Goal: Task Accomplishment & Management: Manage account settings

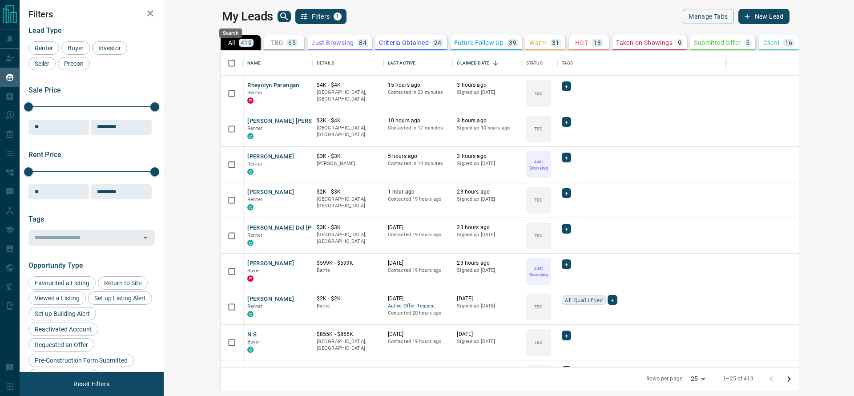
scroll to position [306, 675]
click at [279, 19] on icon "search button" at bounding box center [284, 16] width 11 height 11
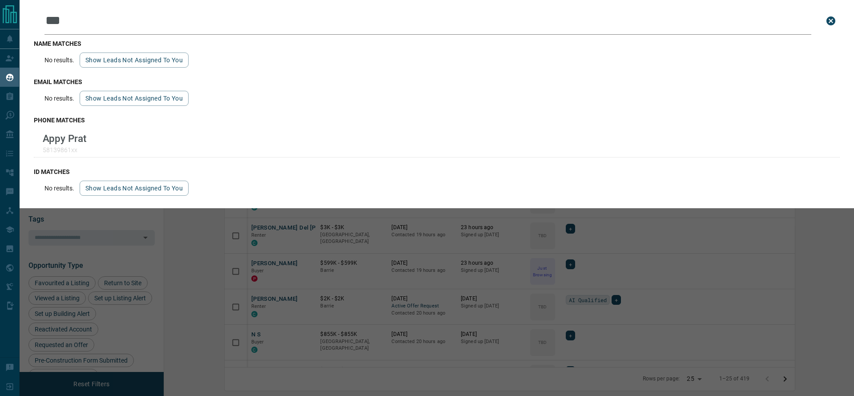
click at [93, 16] on input "***" at bounding box center [427, 21] width 766 height 28
type input "*"
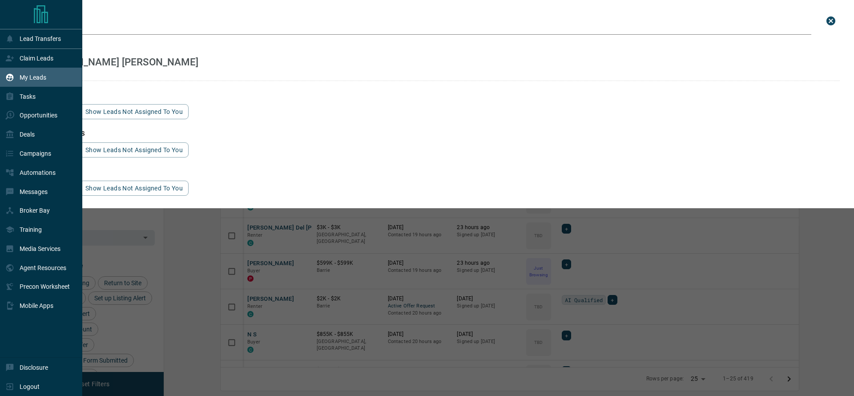
click at [9, 76] on icon at bounding box center [10, 78] width 8 height 8
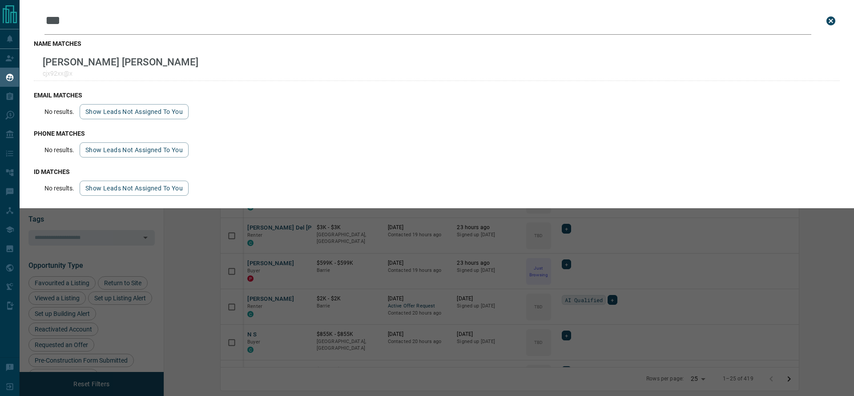
click at [85, 15] on input "***" at bounding box center [427, 21] width 766 height 28
type input "*"
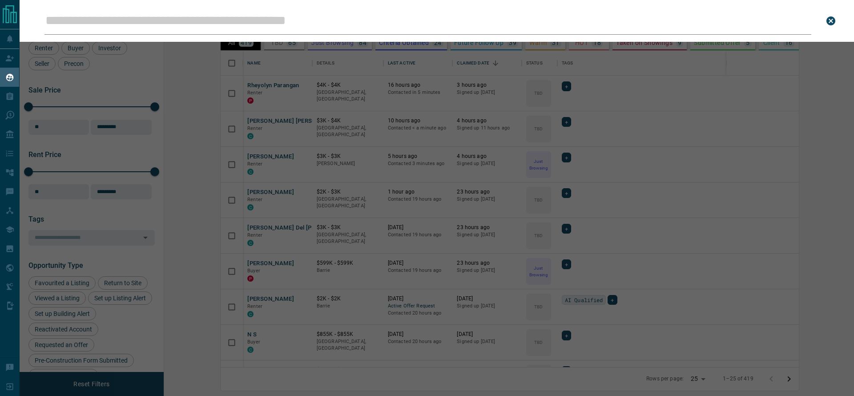
click at [237, 92] on div "Leads Search Bar Search for a lead by name, email, phone, or id" at bounding box center [447, 198] width 854 height 396
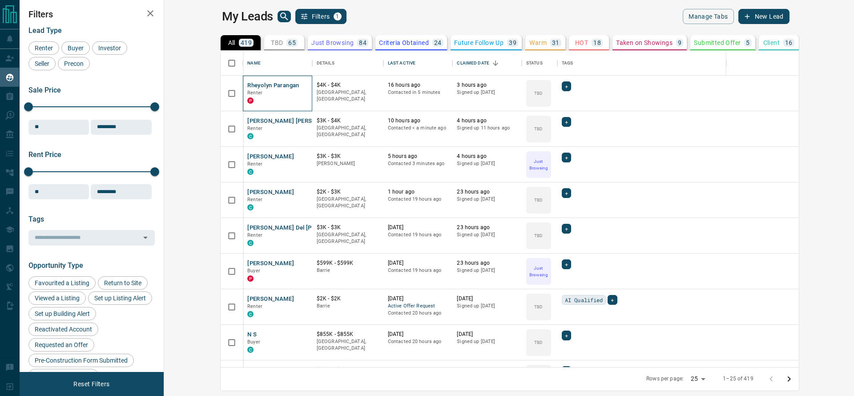
drag, startPoint x: 237, startPoint y: 96, endPoint x: 225, endPoint y: 87, distance: 15.5
click at [247, 87] on div "Rheyolyn Parangan Renter P" at bounding box center [277, 93] width 60 height 24
click at [247, 87] on button "Rheyolyn Parangan" at bounding box center [273, 85] width 52 height 8
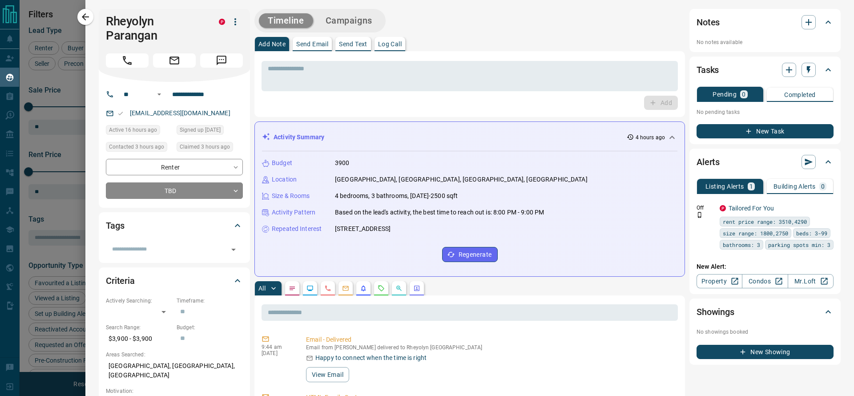
drag, startPoint x: 225, startPoint y: 87, endPoint x: 423, endPoint y: 28, distance: 206.5
click at [423, 28] on div "Timeline Campaigns" at bounding box center [469, 21] width 430 height 24
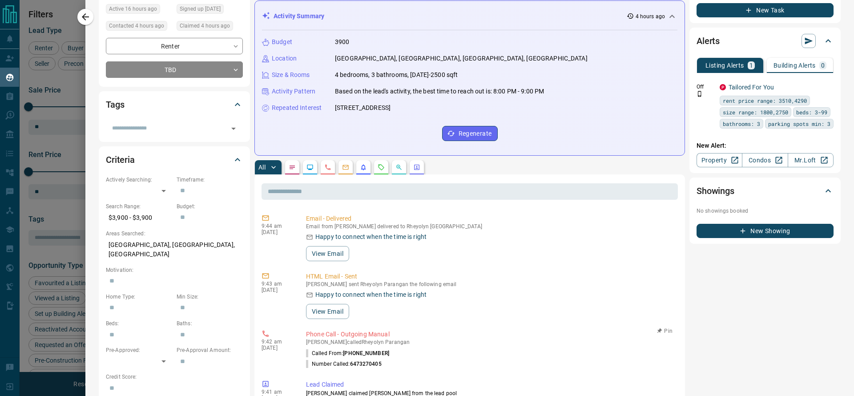
scroll to position [0, 0]
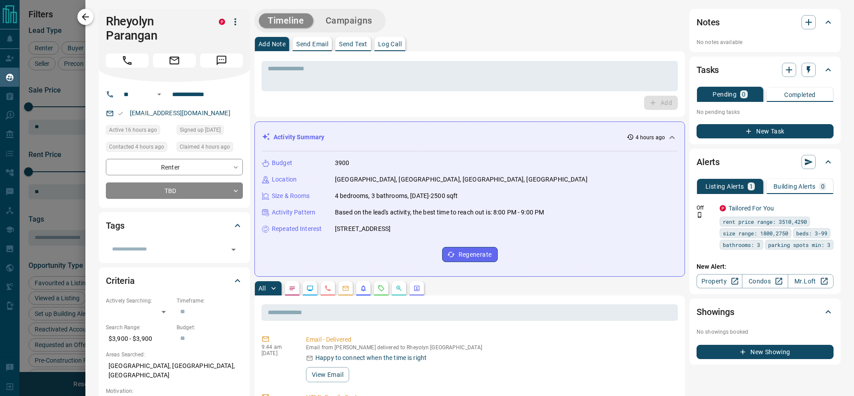
click at [85, 20] on icon "button" at bounding box center [85, 16] width 7 height 7
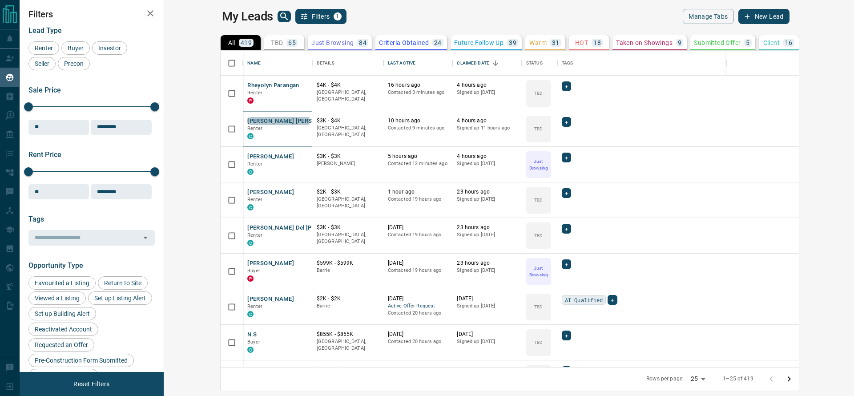
click at [247, 120] on button "[PERSON_NAME] [PERSON_NAME]" at bounding box center [294, 121] width 95 height 8
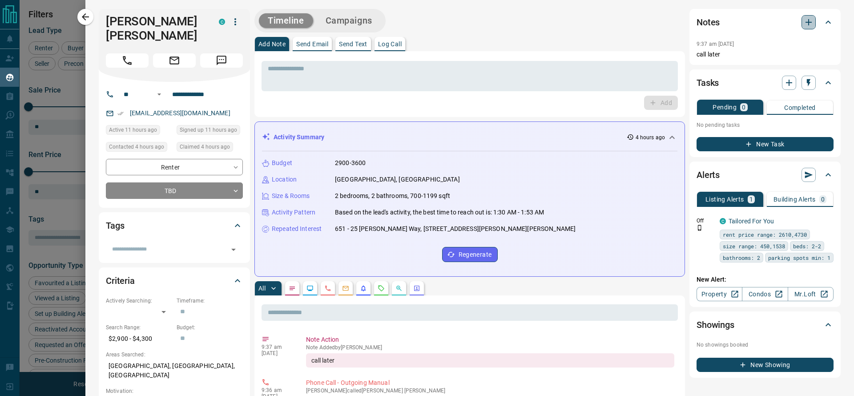
click at [805, 24] on icon "button" at bounding box center [808, 22] width 6 height 6
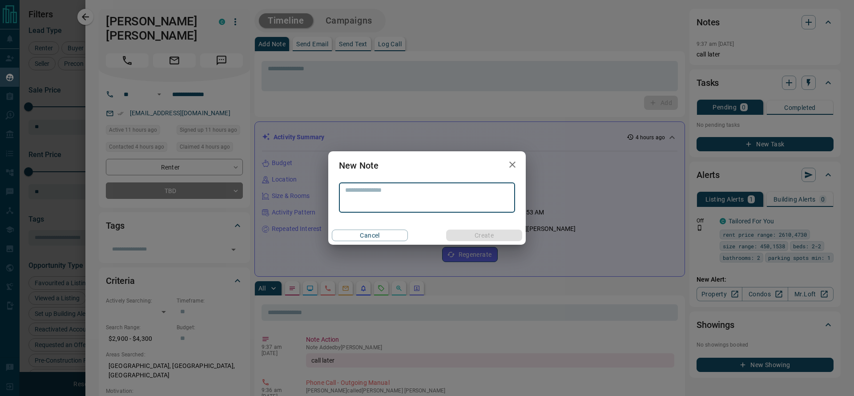
click at [508, 164] on icon "button" at bounding box center [512, 164] width 11 height 11
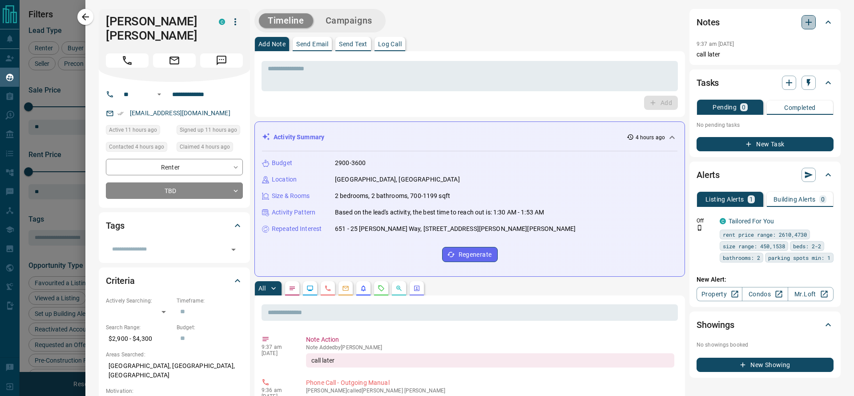
click at [805, 24] on icon "button" at bounding box center [808, 22] width 6 height 6
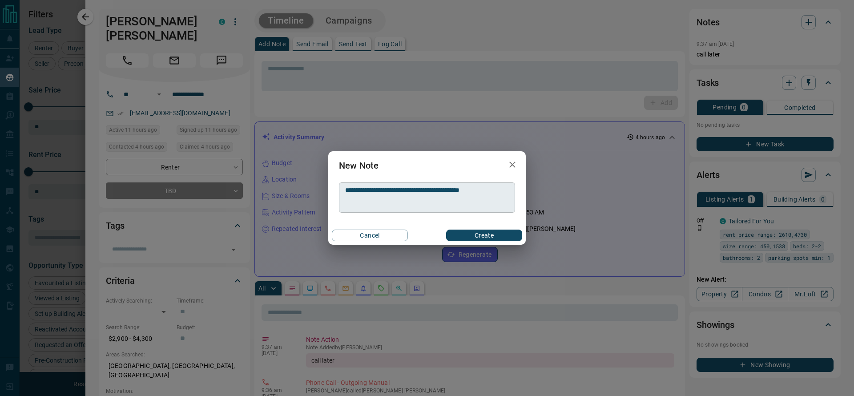
click at [500, 189] on textarea "**********" at bounding box center [427, 197] width 164 height 23
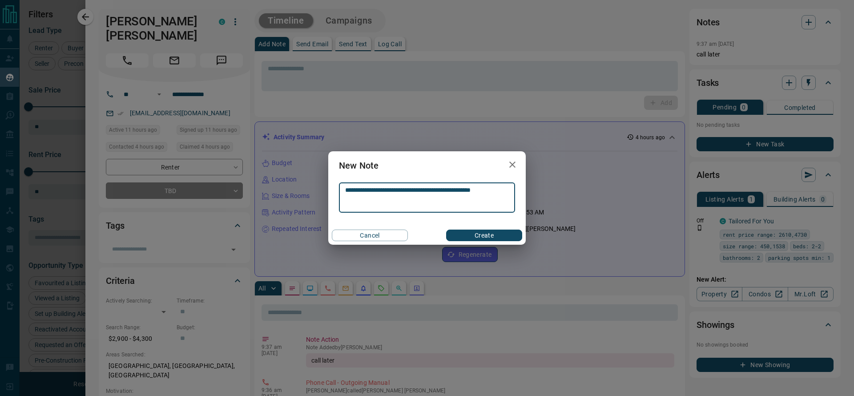
type textarea "**********"
click at [497, 236] on button "Create" at bounding box center [484, 235] width 76 height 12
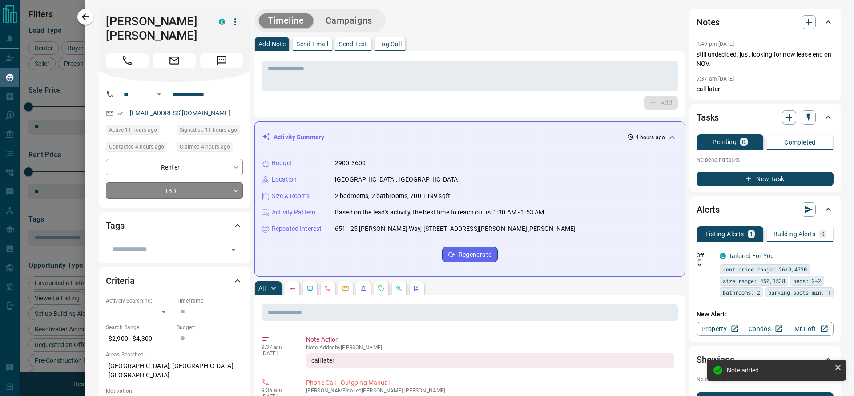
click at [176, 193] on body "Lead Transfers Claim Leads My Leads Tasks Opportunities Deals Campaigns Automat…" at bounding box center [427, 192] width 854 height 385
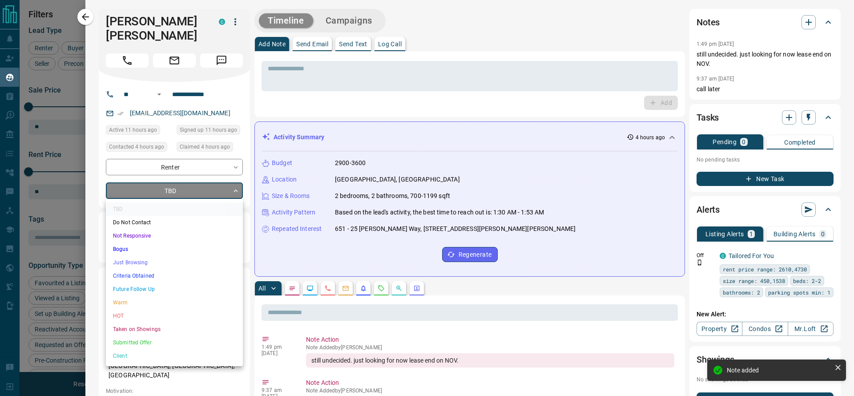
click at [160, 274] on li "Criteria Obtained" at bounding box center [174, 275] width 137 height 13
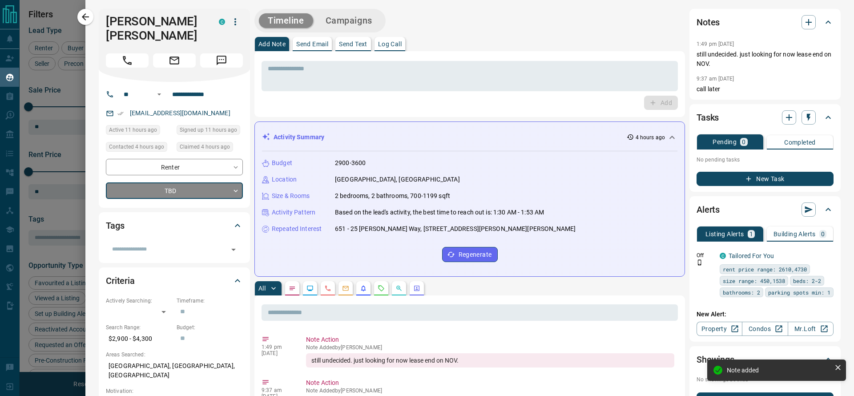
type input "*"
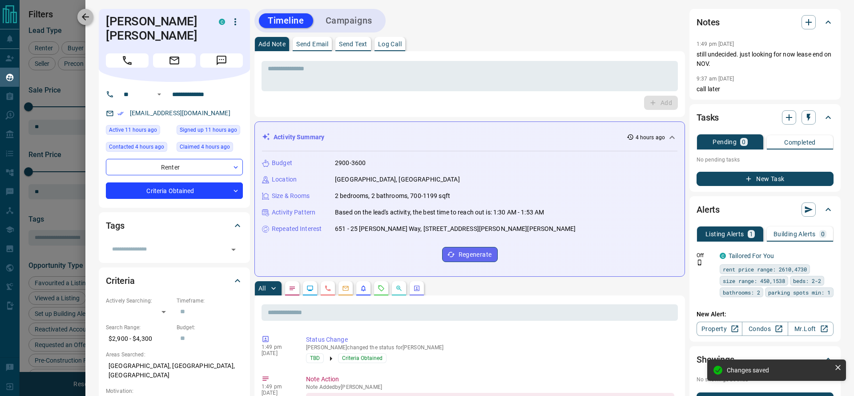
click at [86, 13] on icon "button" at bounding box center [85, 17] width 11 height 11
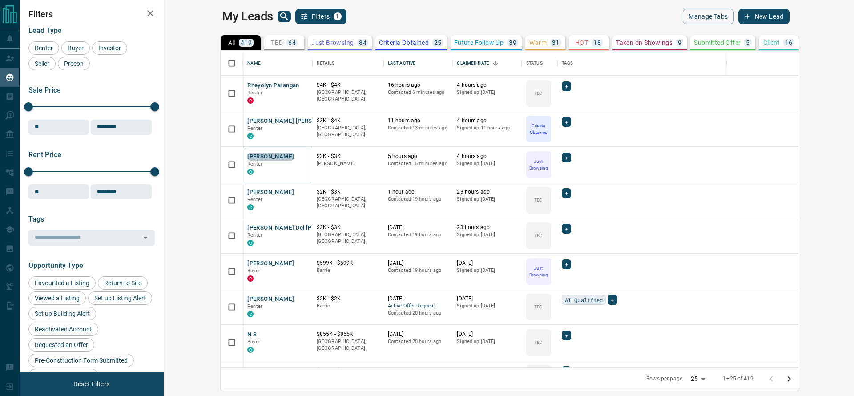
click at [247, 155] on button "[PERSON_NAME]" at bounding box center [270, 156] width 47 height 8
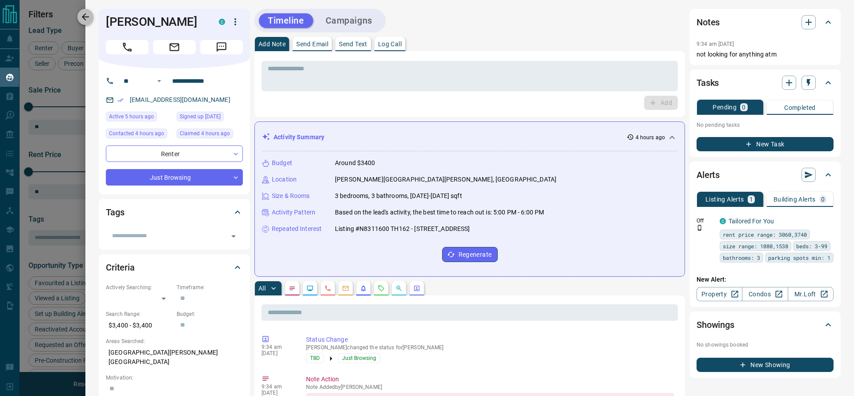
click at [88, 19] on icon "button" at bounding box center [85, 17] width 11 height 11
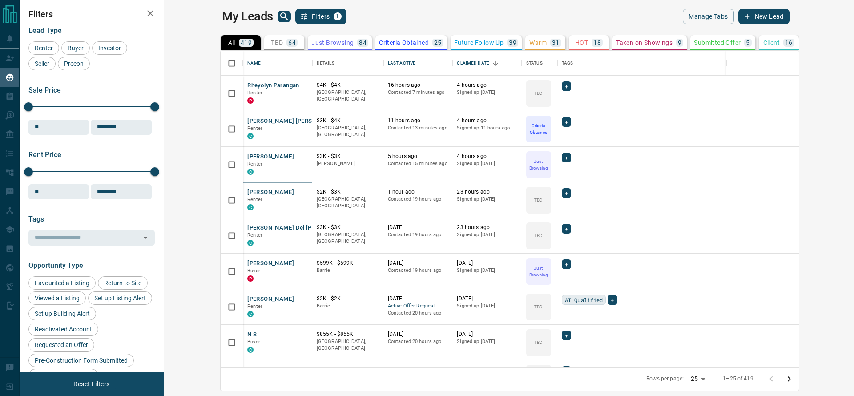
click at [247, 192] on button "[PERSON_NAME]" at bounding box center [270, 192] width 47 height 8
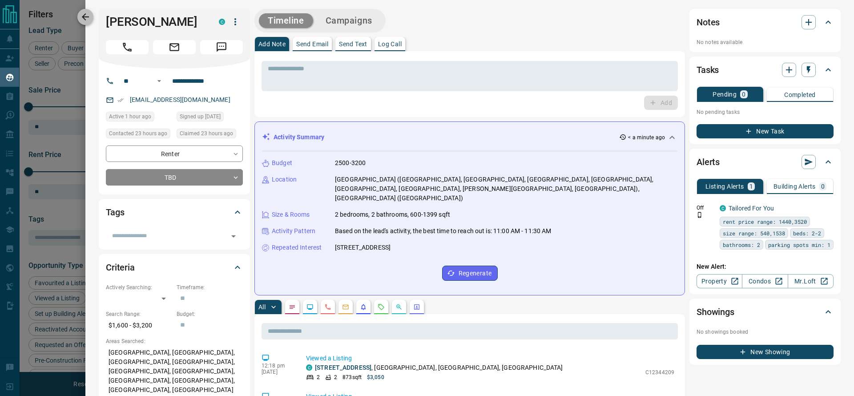
click at [89, 21] on icon "button" at bounding box center [85, 17] width 11 height 11
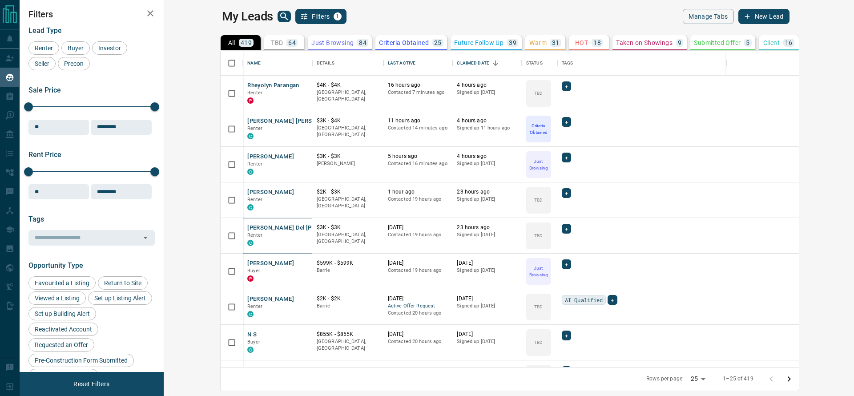
click at [247, 229] on button "[PERSON_NAME] Del [PERSON_NAME]" at bounding box center [299, 228] width 105 height 8
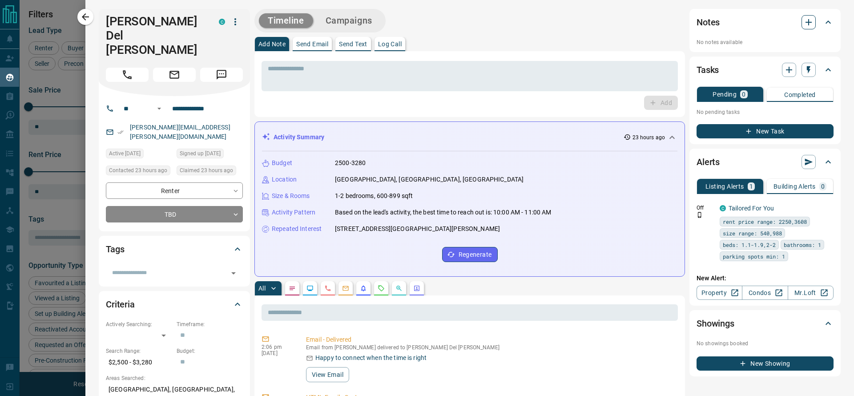
click at [803, 27] on icon "button" at bounding box center [808, 22] width 11 height 11
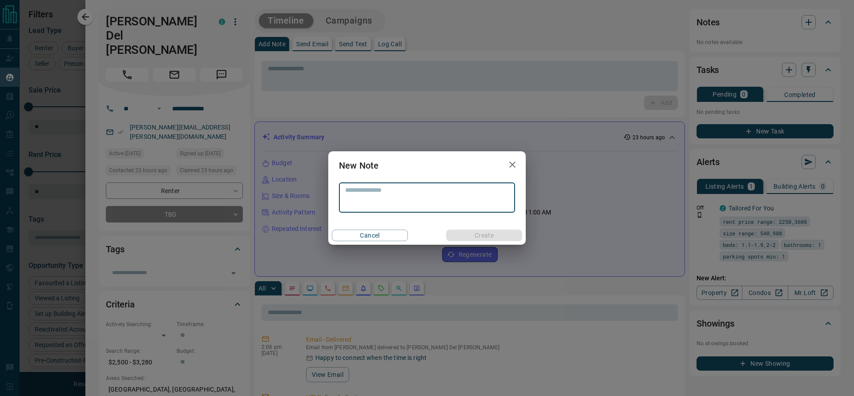
click at [411, 198] on textarea at bounding box center [427, 197] width 164 height 23
type textarea "**********"
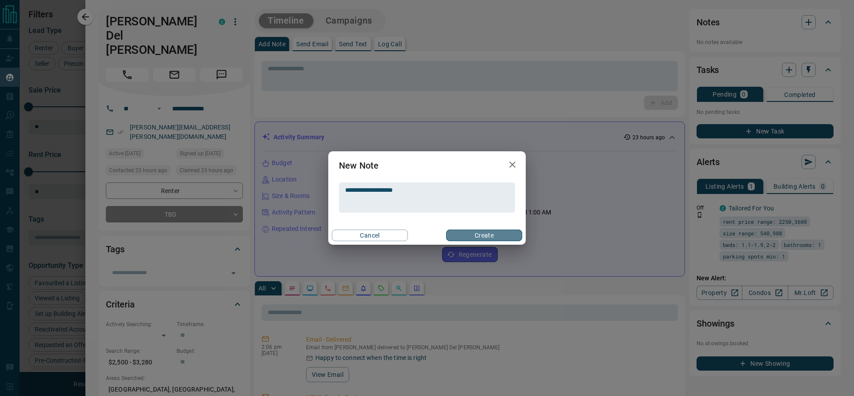
click at [508, 237] on button "Create" at bounding box center [484, 235] width 76 height 12
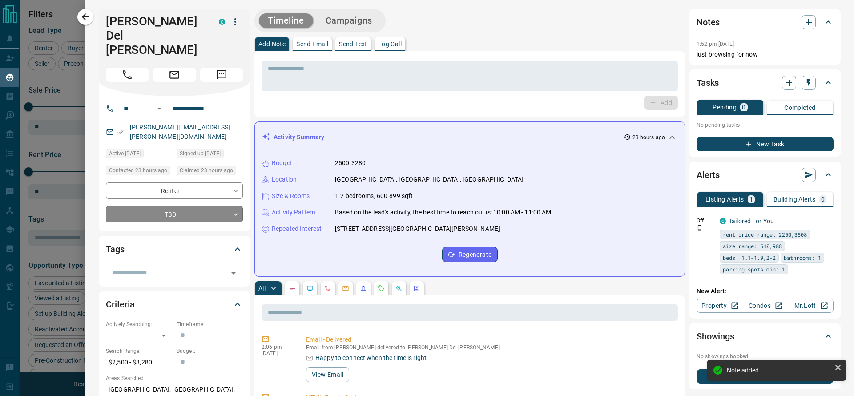
click at [196, 176] on body "Lead Transfers Claim Leads My Leads Tasks Opportunities Deals Campaigns Automat…" at bounding box center [427, 192] width 854 height 385
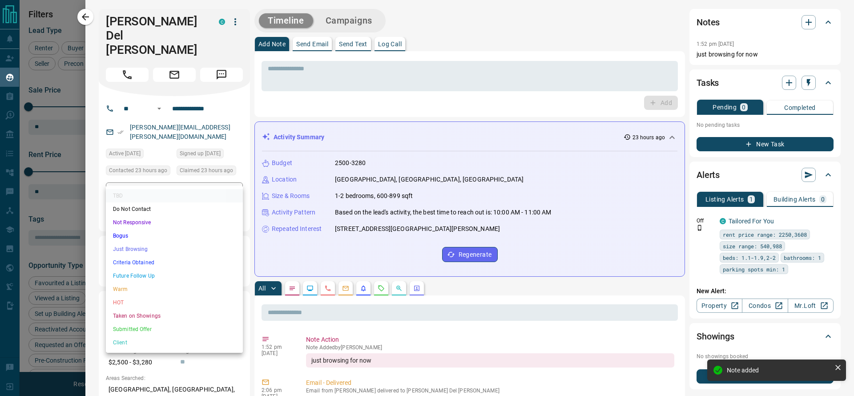
click at [156, 251] on li "Just Browsing" at bounding box center [174, 248] width 137 height 13
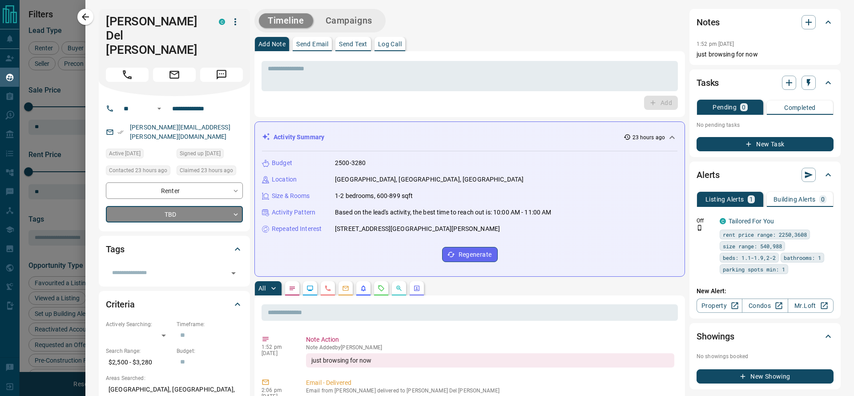
type input "*"
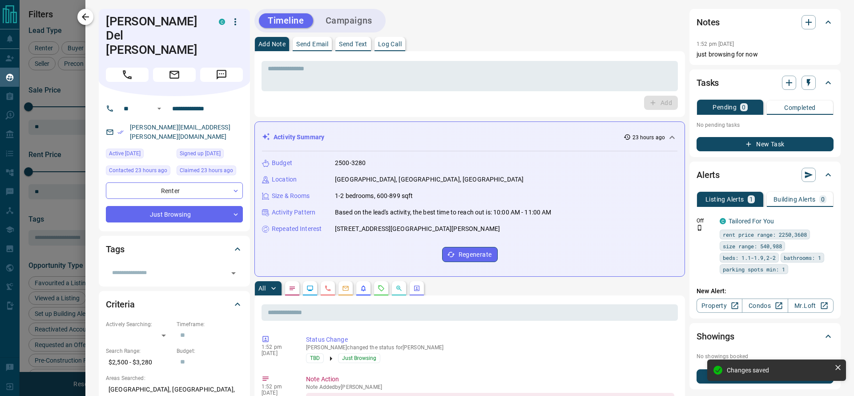
click at [88, 16] on icon "button" at bounding box center [85, 17] width 11 height 11
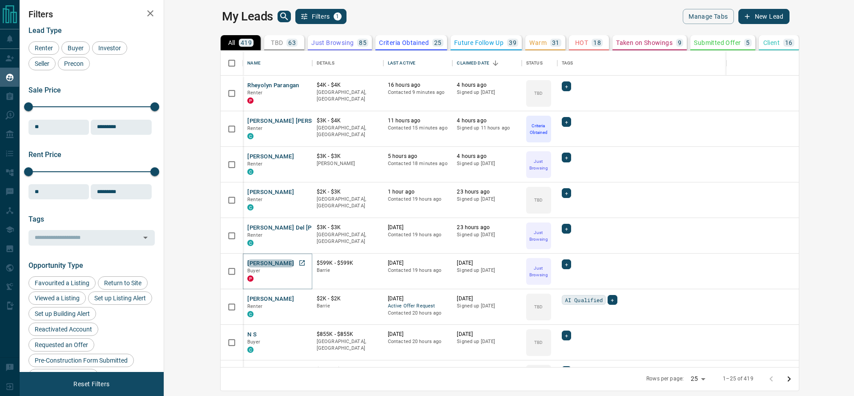
click at [247, 265] on button "[PERSON_NAME]" at bounding box center [270, 263] width 47 height 8
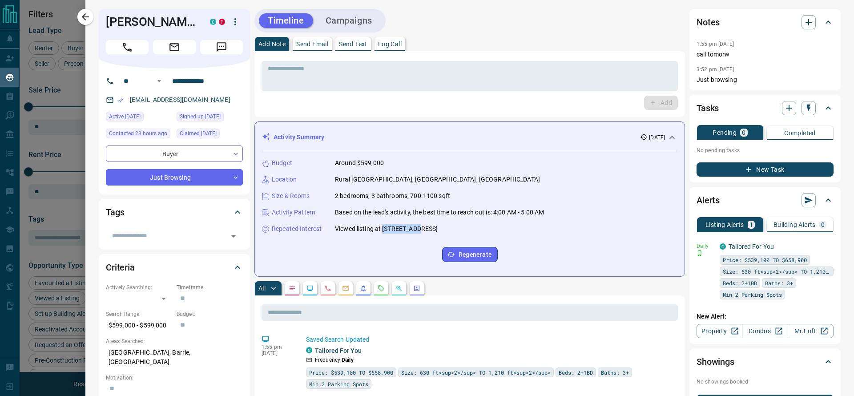
drag, startPoint x: 383, startPoint y: 230, endPoint x: 429, endPoint y: 232, distance: 45.4
click at [429, 232] on div "Repeated Interest Viewed listing at [STREET_ADDRESS]" at bounding box center [469, 228] width 415 height 9
copy p "5 Silo Mews"
click at [529, 156] on div "Budget Around $599,000 Location Rural [GEOGRAPHIC_DATA], [GEOGRAPHIC_DATA], [GE…" at bounding box center [469, 210] width 415 height 118
click at [328, 41] on p "Send Email" at bounding box center [312, 44] width 32 height 6
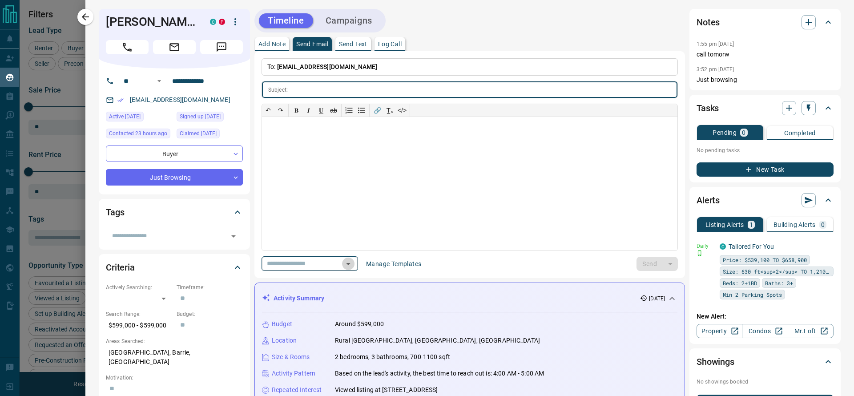
click at [353, 266] on icon "Open" at bounding box center [348, 263] width 11 height 11
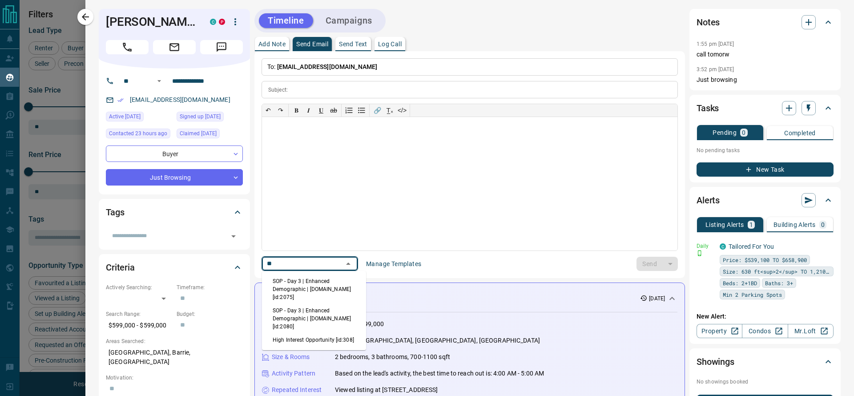
click at [350, 333] on li "High Interest Opportunity [id:308]" at bounding box center [314, 339] width 104 height 13
type input "**"
type input "**********"
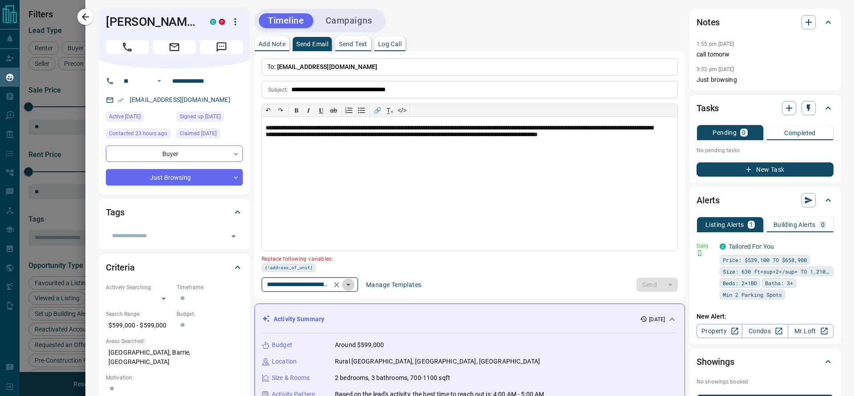
click at [350, 284] on icon "Open" at bounding box center [348, 285] width 4 height 2
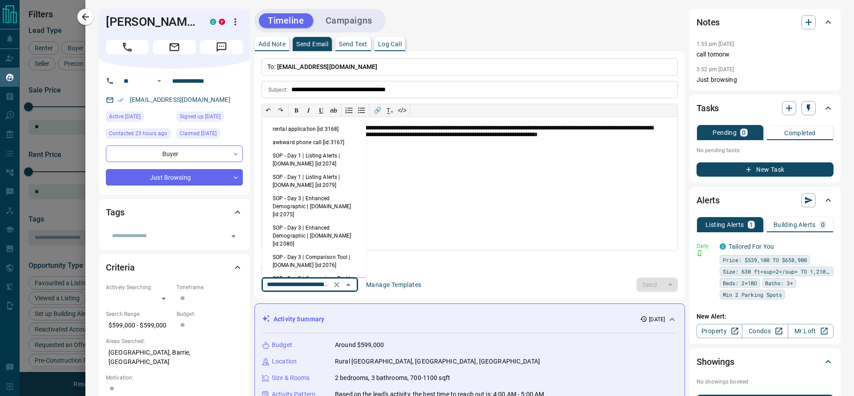
scroll to position [480, 0]
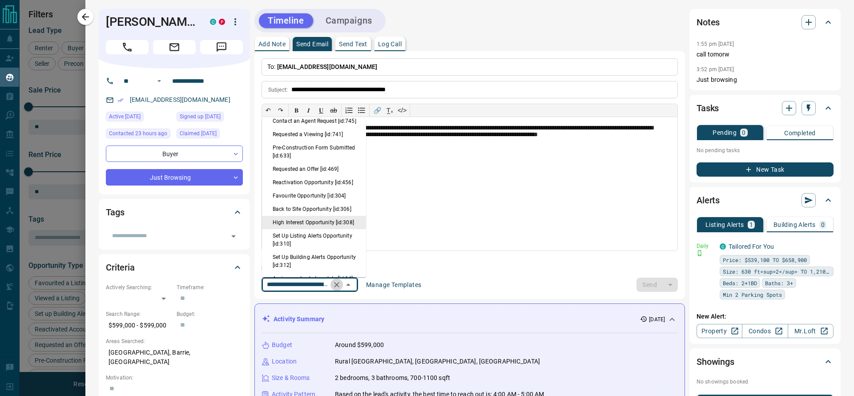
click at [339, 284] on icon "Clear" at bounding box center [336, 284] width 5 height 5
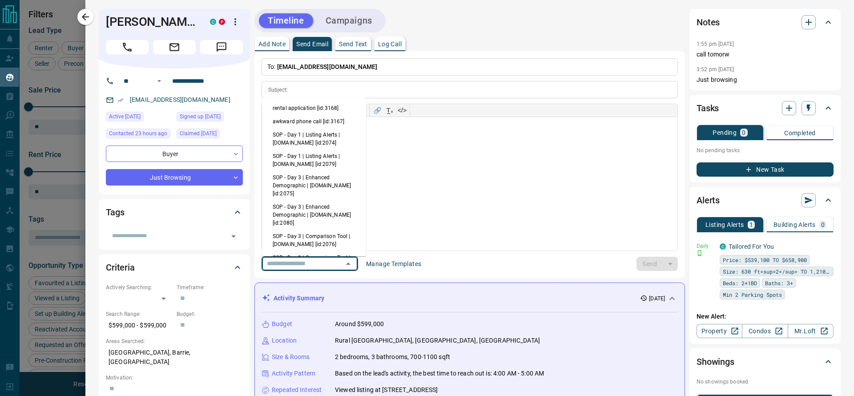
click at [332, 122] on li "awkward phone call [id:3167]" at bounding box center [314, 121] width 104 height 13
type input "**********"
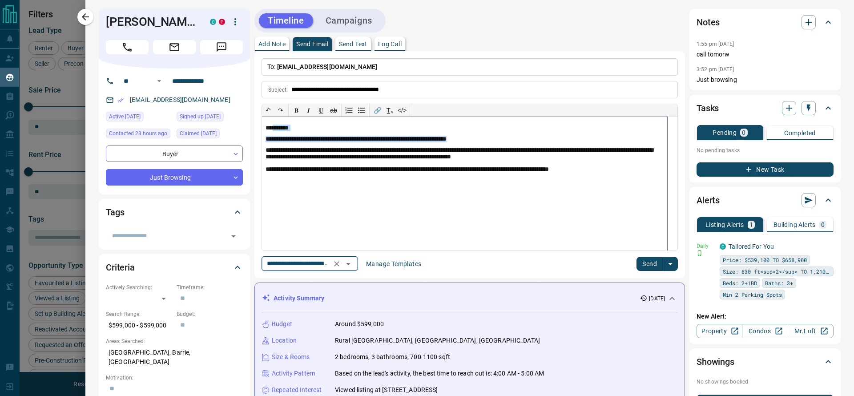
drag, startPoint x: 273, startPoint y: 126, endPoint x: 498, endPoint y: 137, distance: 226.1
click at [498, 137] on div "**********" at bounding box center [464, 183] width 405 height 133
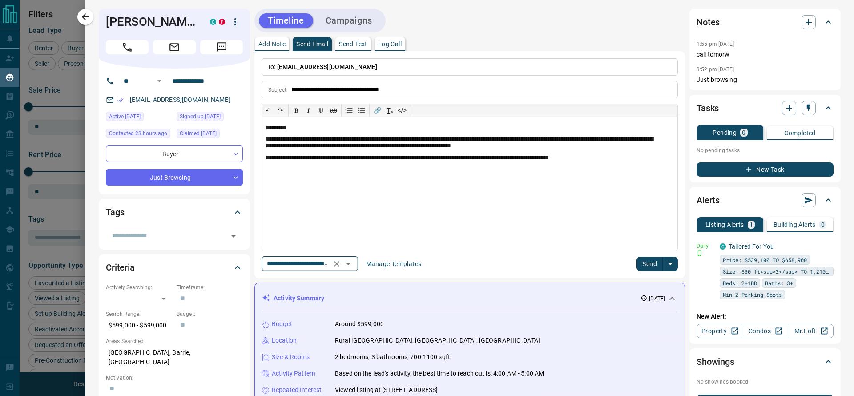
click at [636, 267] on button "Send" at bounding box center [649, 264] width 26 height 14
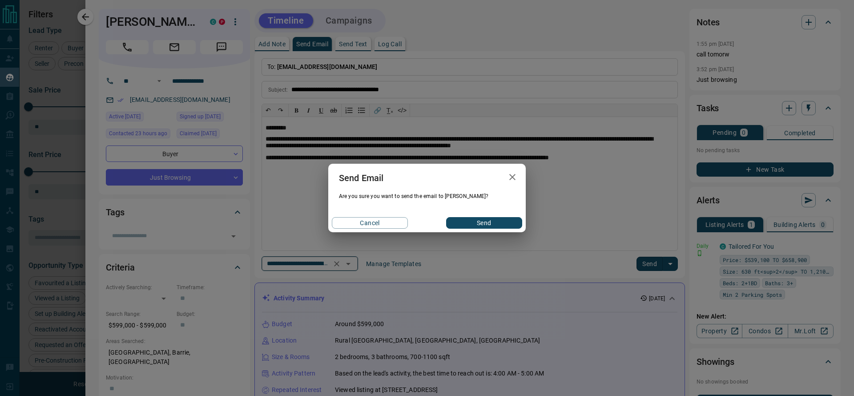
click at [487, 222] on button "Send" at bounding box center [484, 223] width 76 height 12
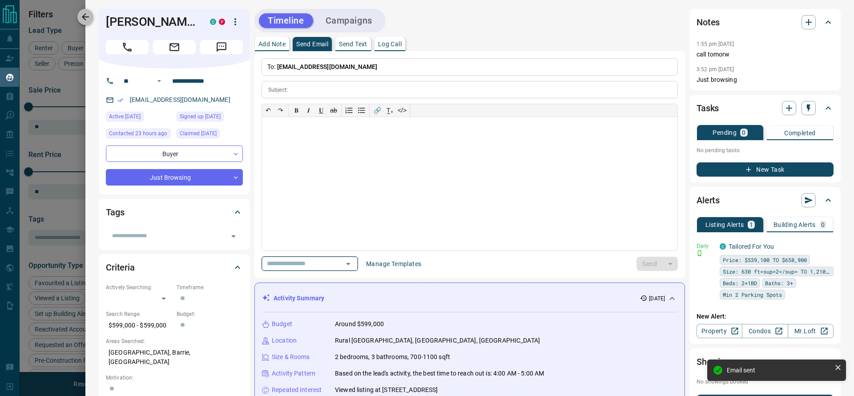
click at [84, 18] on icon "button" at bounding box center [85, 16] width 7 height 7
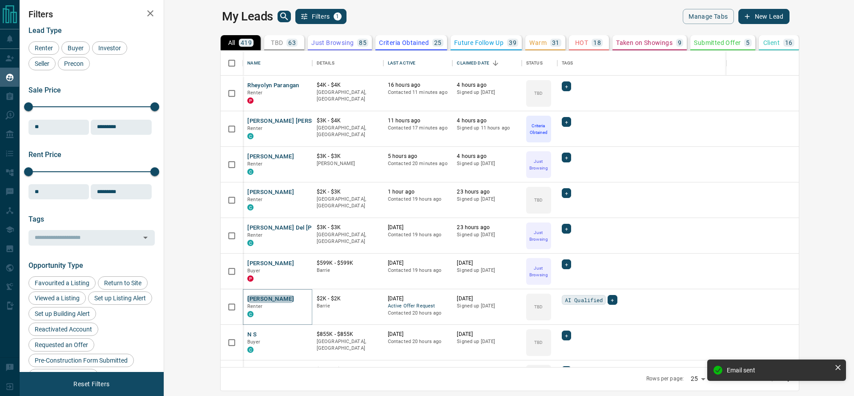
click at [247, 302] on button "[PERSON_NAME]" at bounding box center [270, 299] width 47 height 8
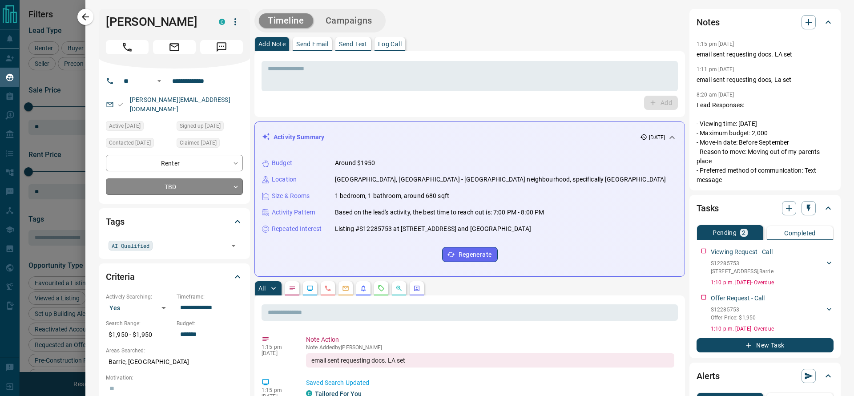
click at [203, 180] on body "Lead Transfers Claim Leads My Leads Tasks Opportunities Deals Campaigns Automat…" at bounding box center [427, 192] width 854 height 385
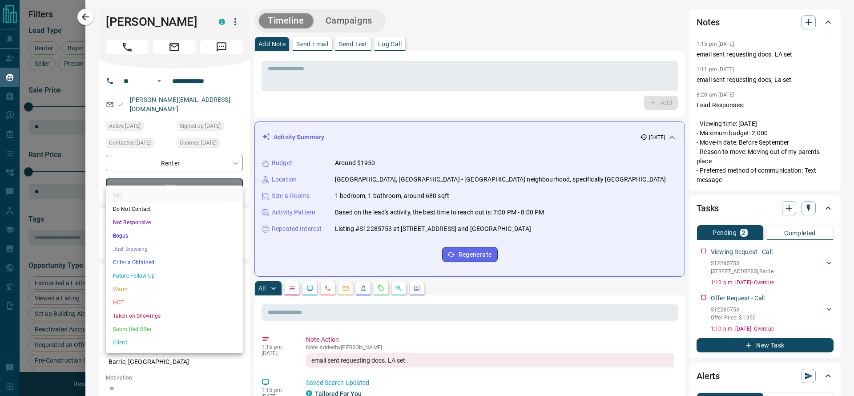
click at [166, 220] on li "Not Responsive" at bounding box center [174, 222] width 137 height 13
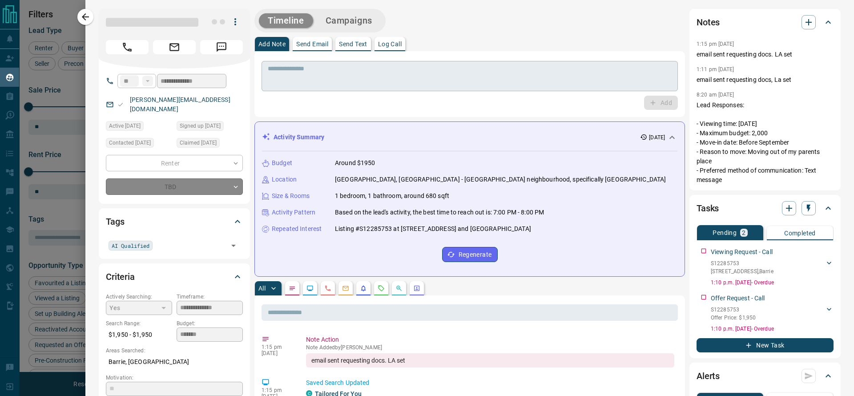
type input "*"
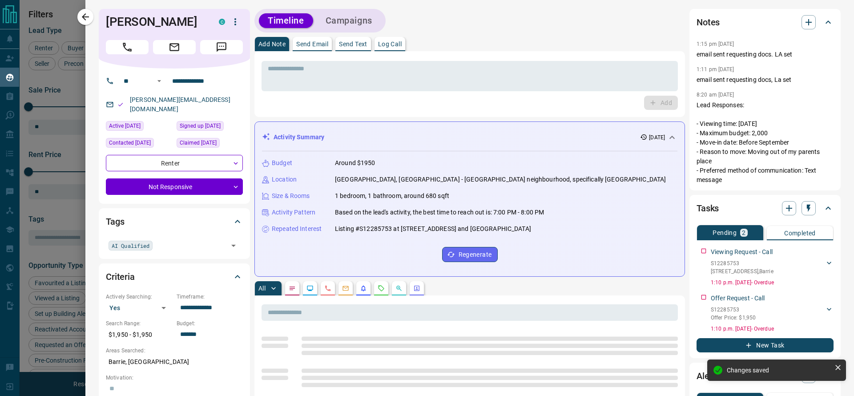
click at [345, 44] on p "Send Text" at bounding box center [353, 44] width 28 height 6
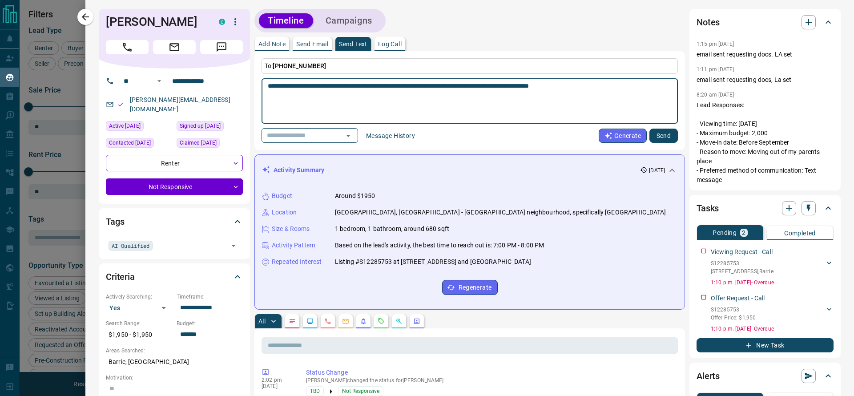
type textarea "**********"
click at [656, 136] on button "Send" at bounding box center [663, 135] width 28 height 14
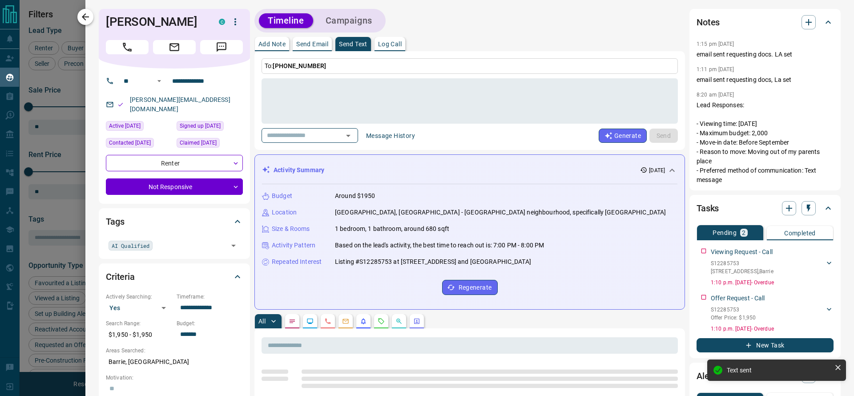
click at [92, 17] on button "button" at bounding box center [85, 17] width 16 height 16
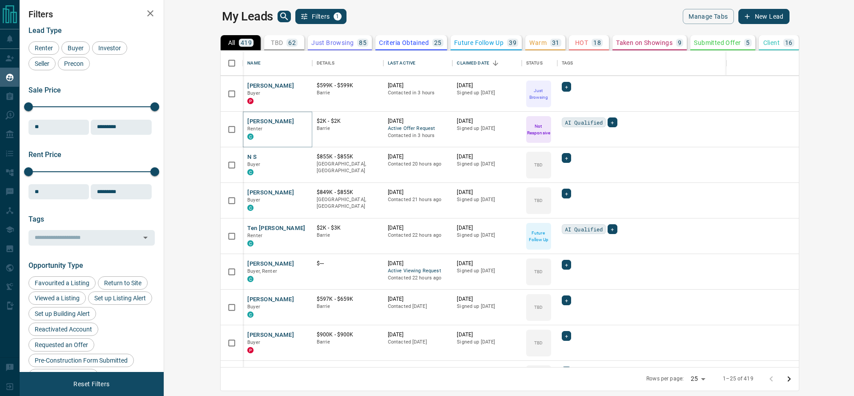
scroll to position [178, 0]
click at [247, 155] on button "N S" at bounding box center [251, 156] width 9 height 8
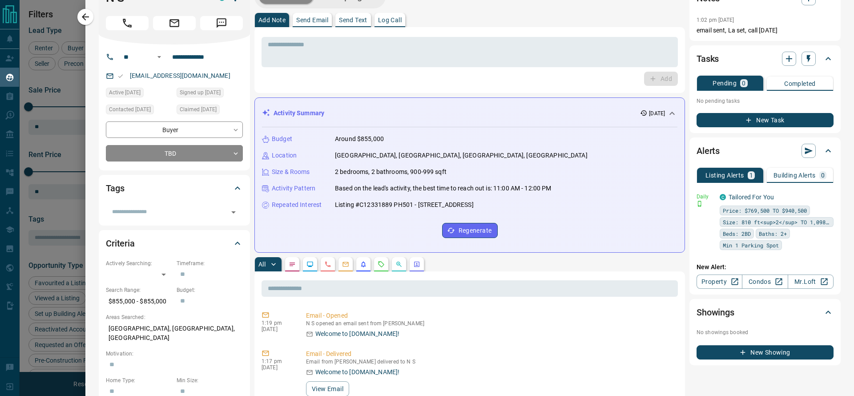
scroll to position [0, 0]
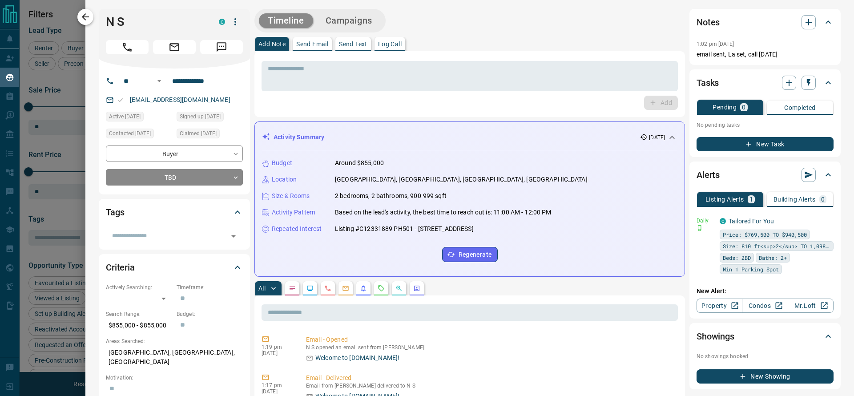
click at [90, 15] on icon "button" at bounding box center [85, 17] width 11 height 11
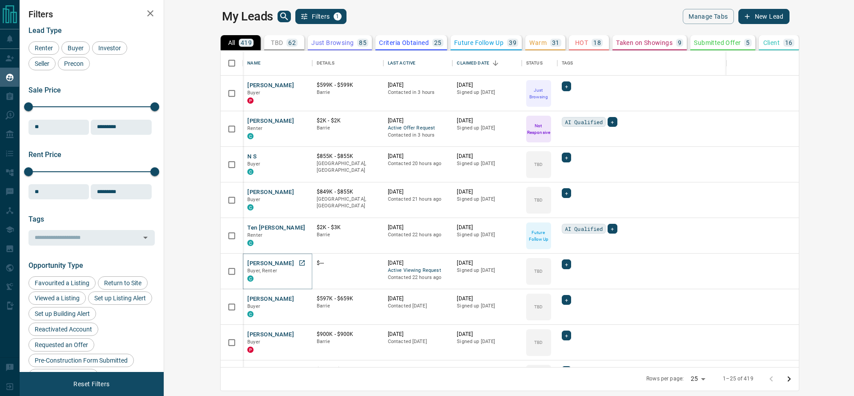
click at [247, 265] on button "[PERSON_NAME]" at bounding box center [270, 263] width 47 height 8
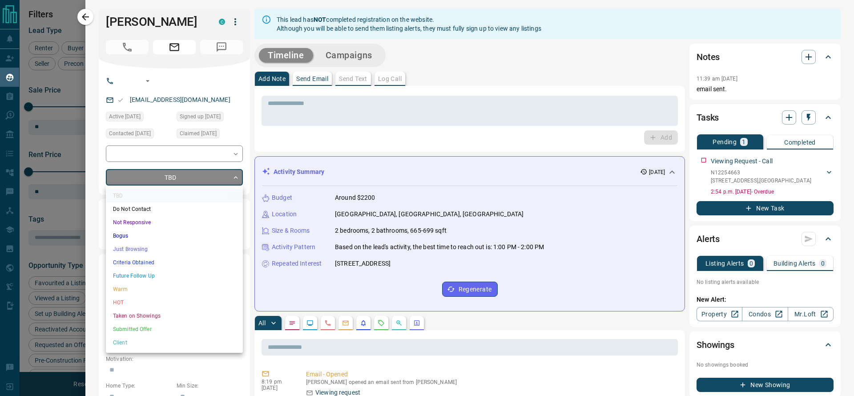
click at [181, 179] on body "Lead Transfers Claim Leads My Leads Tasks Opportunities Deals Campaigns Automat…" at bounding box center [427, 192] width 854 height 385
click at [171, 227] on li "Not Responsive" at bounding box center [174, 222] width 137 height 13
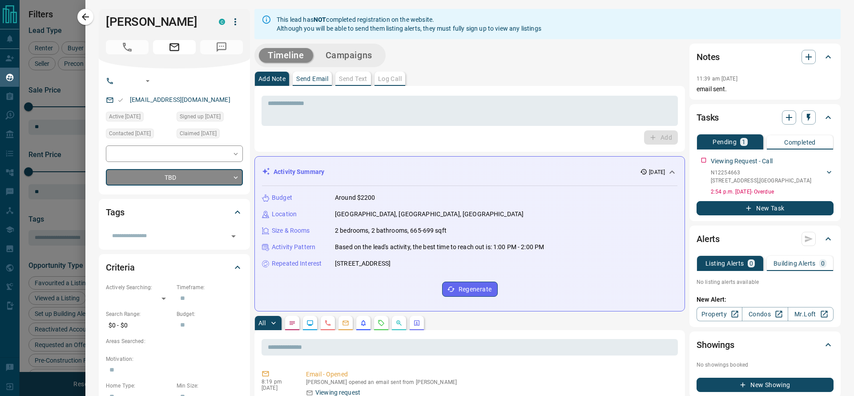
type input "*"
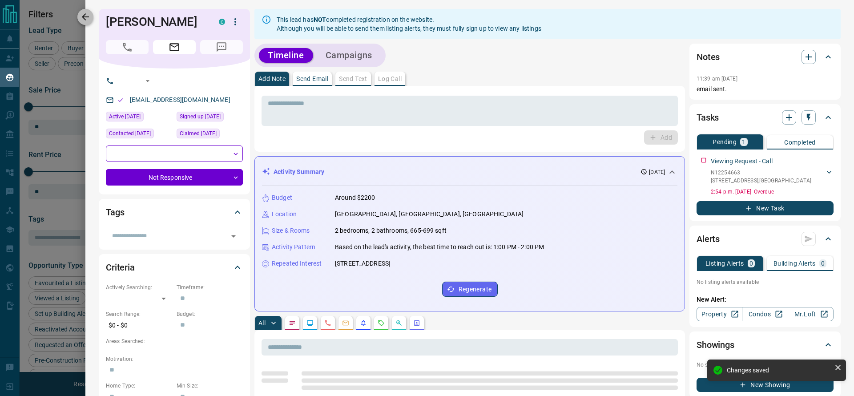
click at [86, 21] on icon "button" at bounding box center [85, 17] width 11 height 11
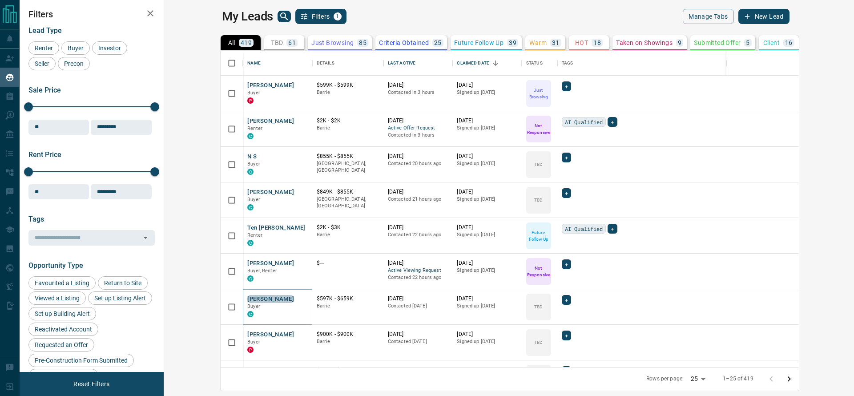
click at [247, 297] on button "[PERSON_NAME]" at bounding box center [270, 299] width 47 height 8
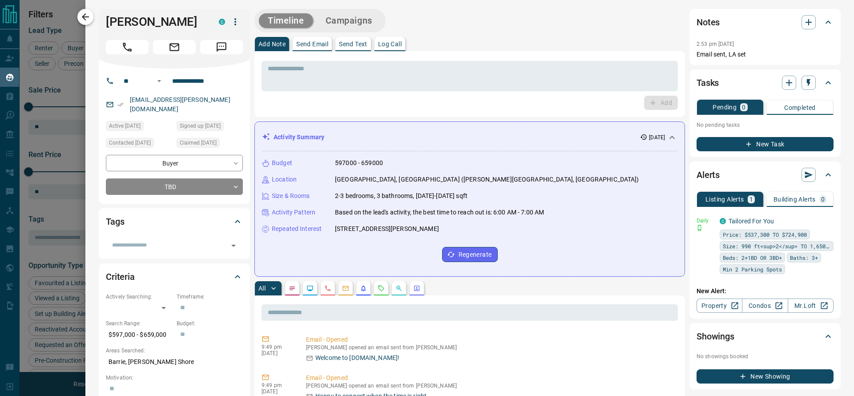
click at [90, 18] on icon "button" at bounding box center [85, 17] width 11 height 11
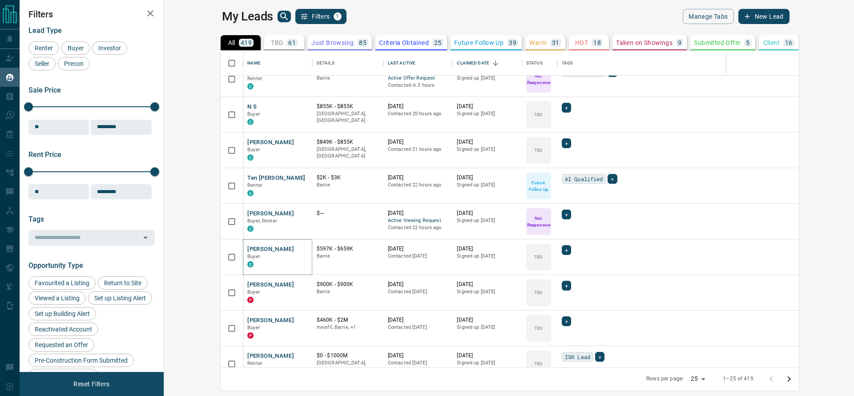
scroll to position [228, 0]
click at [247, 285] on button "[PERSON_NAME]" at bounding box center [270, 284] width 47 height 8
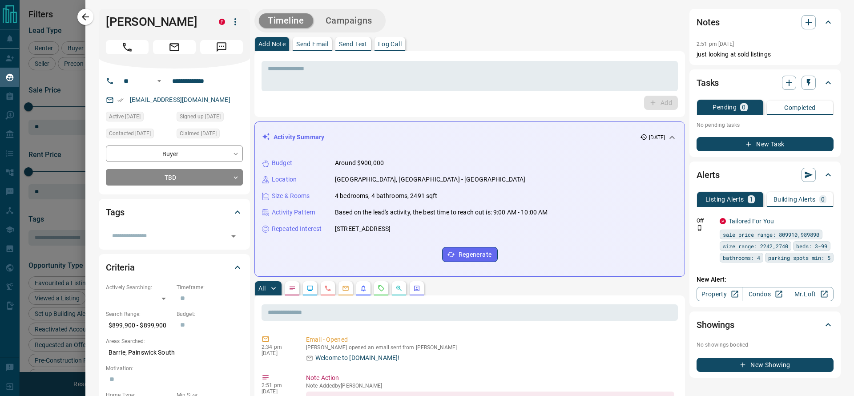
click at [92, 16] on button "button" at bounding box center [85, 17] width 16 height 16
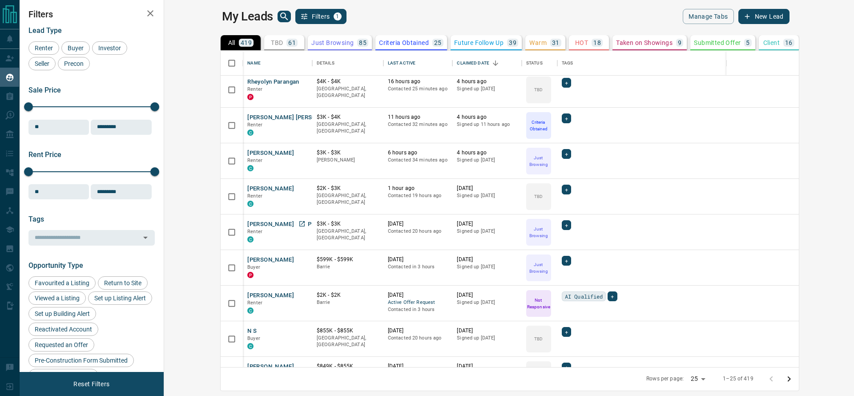
scroll to position [0, 0]
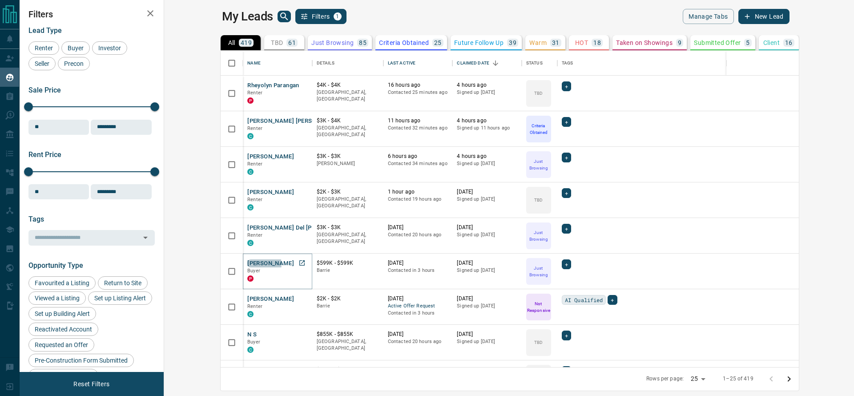
click at [247, 264] on button "[PERSON_NAME]" at bounding box center [270, 263] width 47 height 8
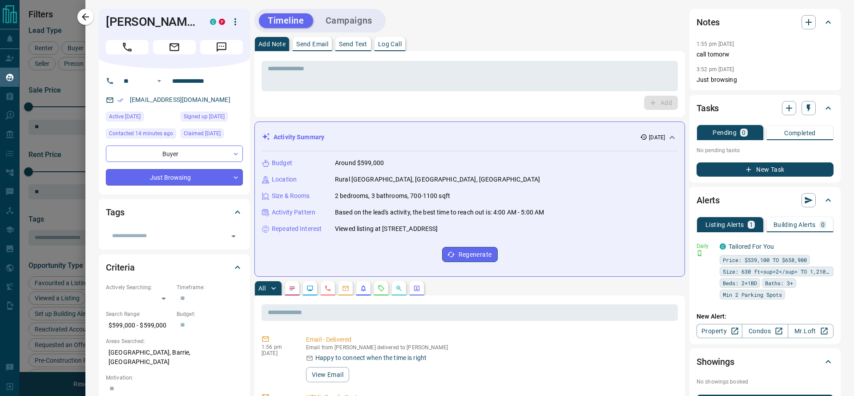
click at [201, 180] on body "Lead Transfers Claim Leads My Leads Tasks Opportunities Deals Campaigns Automat…" at bounding box center [427, 192] width 854 height 385
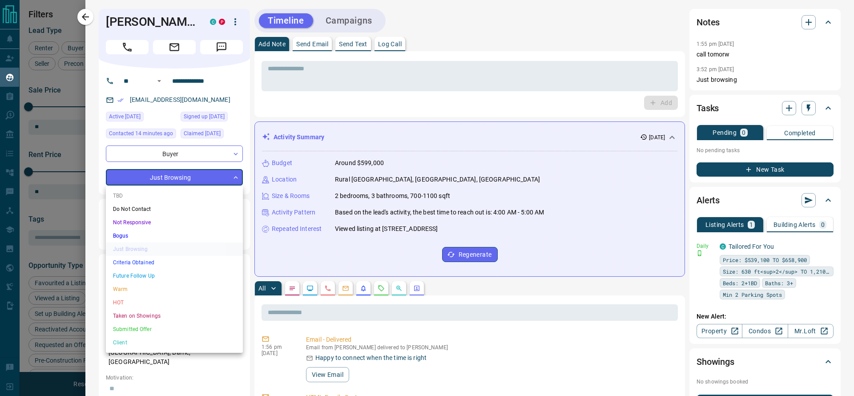
click at [206, 155] on div at bounding box center [427, 198] width 854 height 396
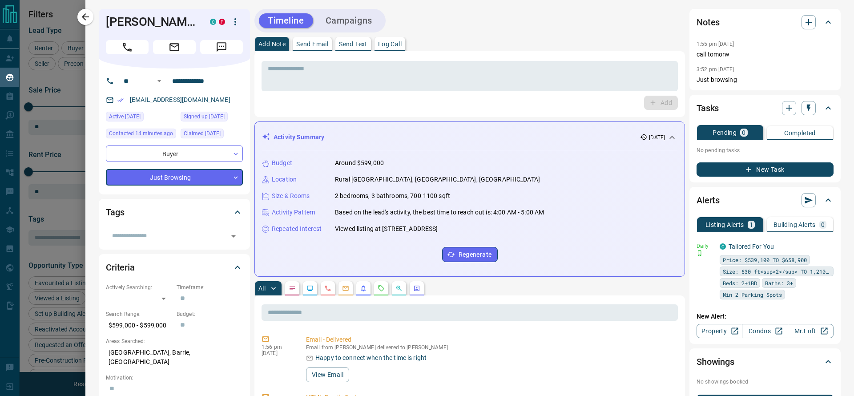
click at [206, 155] on div "TBD Do Not Contact Not Responsive Bogus Just Browsing Criteria Obtained Future …" at bounding box center [427, 198] width 854 height 396
click at [206, 155] on body "Lead Transfers Claim Leads My Leads Tasks Opportunities Deals Campaigns Automat…" at bounding box center [427, 192] width 854 height 385
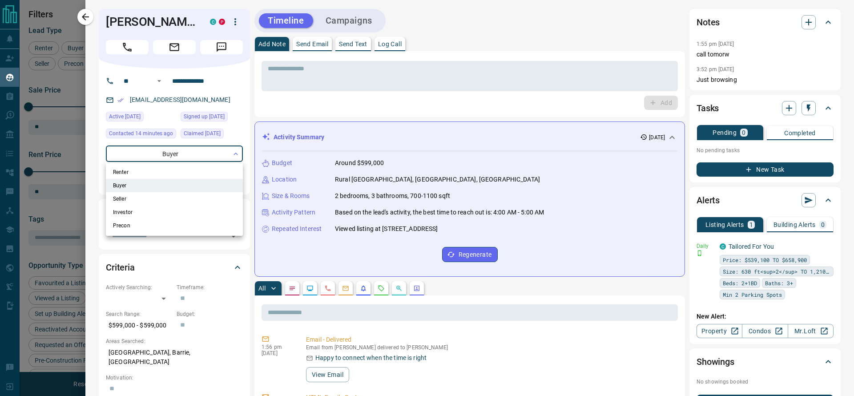
click at [193, 155] on div at bounding box center [427, 198] width 854 height 396
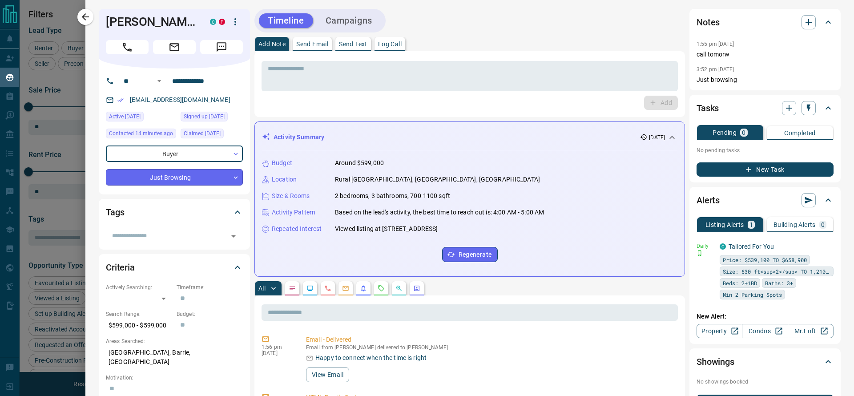
click at [200, 174] on body "Lead Transfers Claim Leads My Leads Tasks Opportunities Deals Campaigns Automat…" at bounding box center [427, 192] width 854 height 385
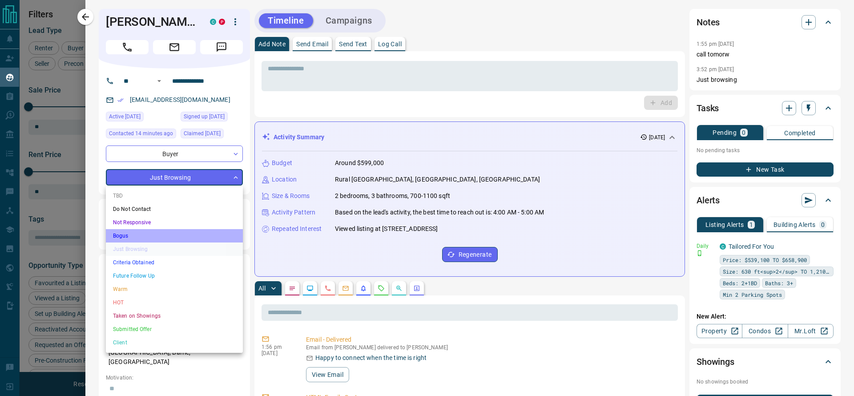
click at [185, 238] on li "Bogus" at bounding box center [174, 235] width 137 height 13
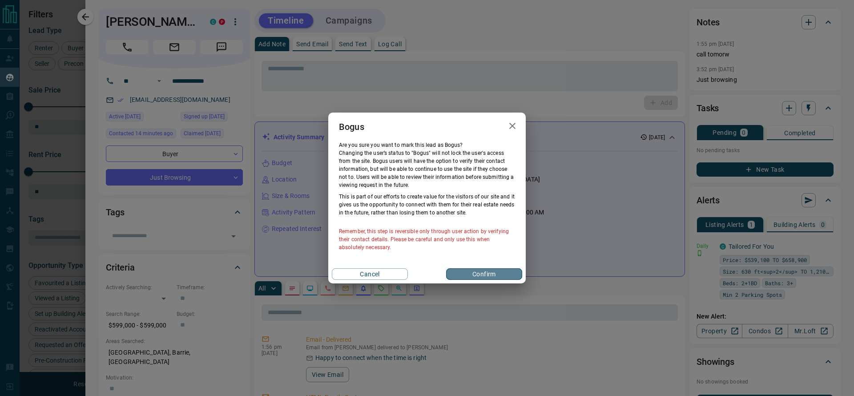
click at [458, 272] on button "Confirm" at bounding box center [484, 274] width 76 height 12
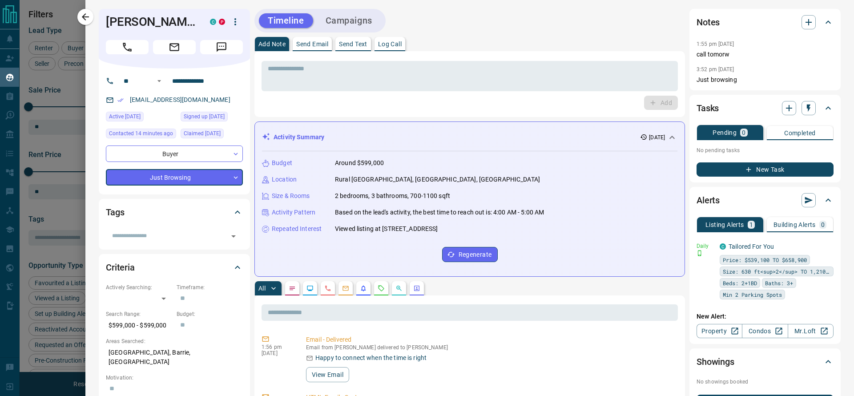
type input "**********"
type input "*"
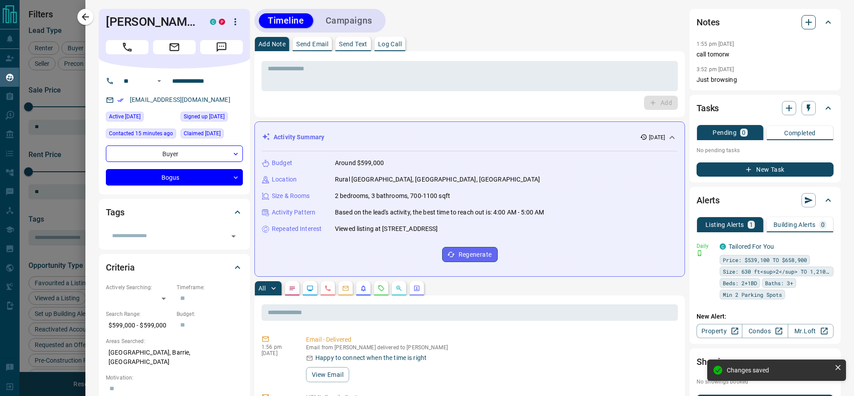
click at [801, 25] on button "button" at bounding box center [808, 22] width 14 height 14
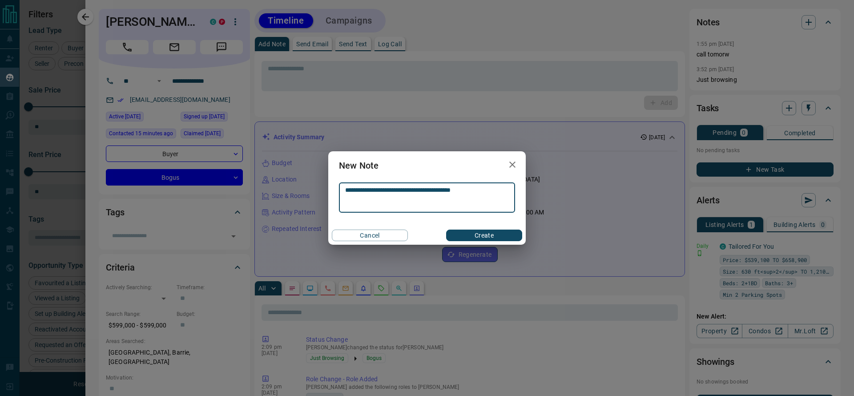
type textarea "**********"
click at [501, 233] on button "Create" at bounding box center [484, 235] width 76 height 12
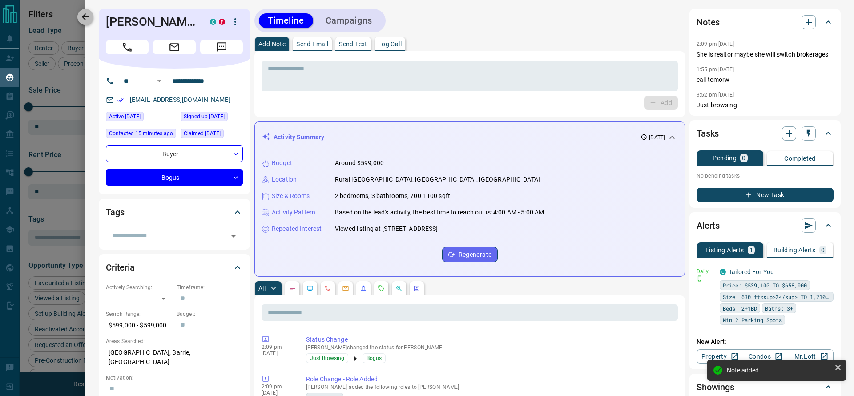
click at [84, 14] on icon "button" at bounding box center [85, 17] width 11 height 11
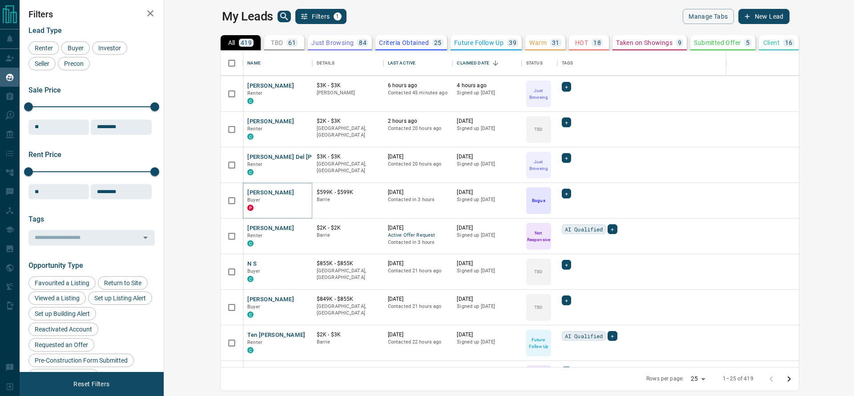
scroll to position [97, 0]
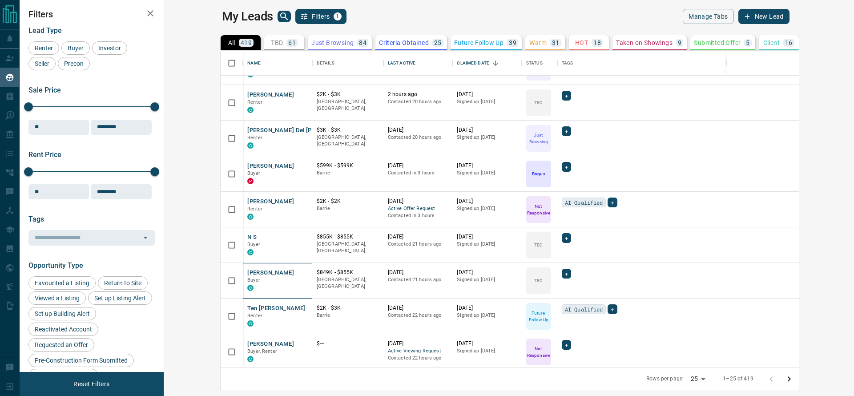
click at [243, 268] on div "Hasti Nia Buyer C" at bounding box center [277, 281] width 69 height 36
click at [247, 270] on button "[PERSON_NAME]" at bounding box center [270, 273] width 47 height 8
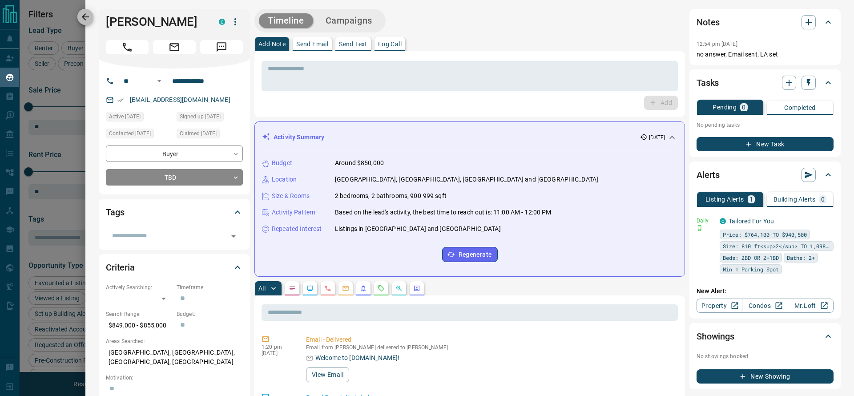
click at [88, 20] on icon "button" at bounding box center [85, 17] width 11 height 11
